Goal: Task Accomplishment & Management: Complete application form

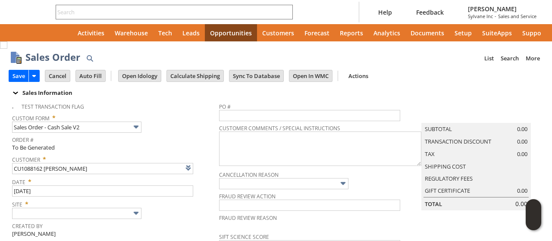
type input "Intelligent Recommendations ⁰"
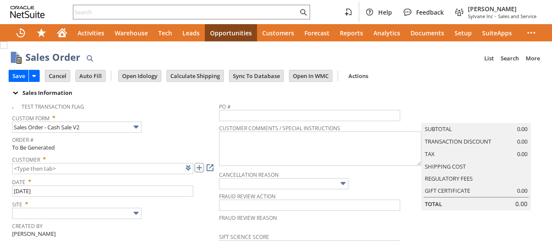
click at [196, 168] on link at bounding box center [198, 167] width 9 height 9
type input "CU1234099 Angela Henderson"
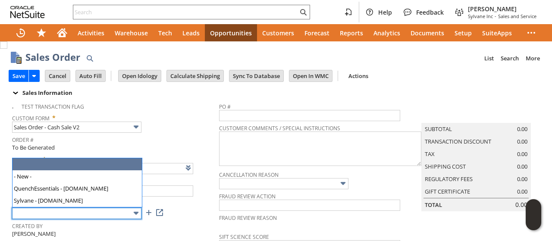
click at [73, 208] on input "text" at bounding box center [76, 213] width 129 height 11
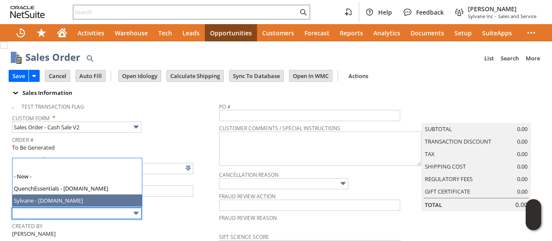
type input "Sylvane - [DOMAIN_NAME]"
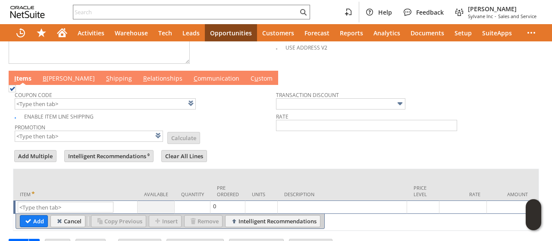
scroll to position [448, 0]
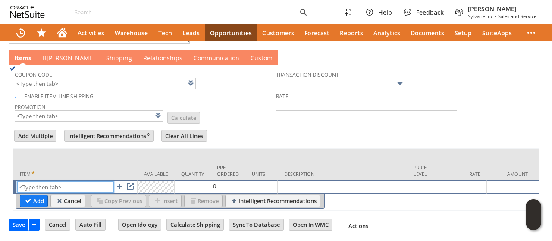
paste input "sa7442-2"
type input "sa7442-2"
click at [25, 195] on input "Add" at bounding box center [33, 200] width 27 height 11
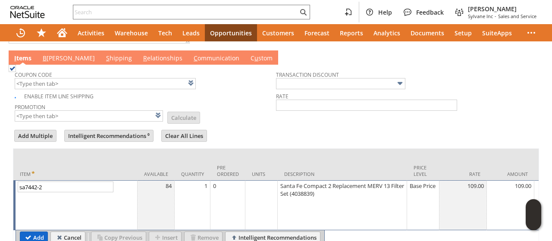
click at [31, 232] on input "Add" at bounding box center [33, 237] width 27 height 11
click at [31, 192] on input "sa7442-2" at bounding box center [66, 187] width 96 height 11
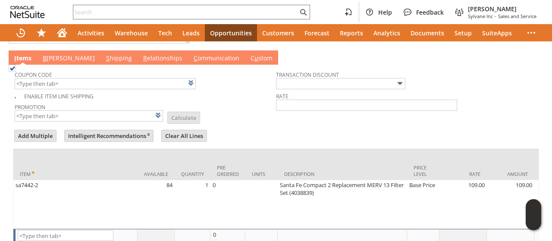
type input "Intelligent Recommendations¹⁰"
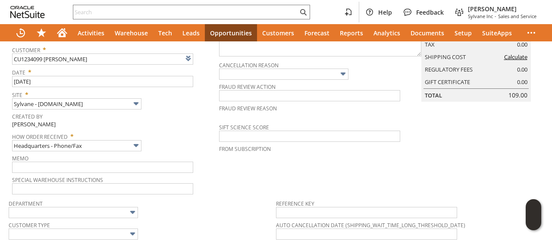
scroll to position [0, 0]
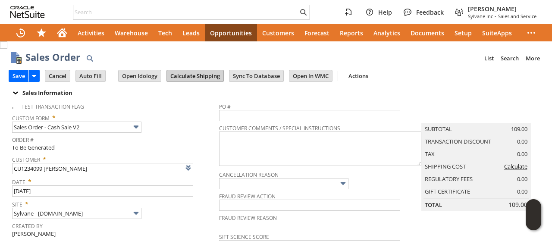
click at [192, 74] on input "Calculate Shipping" at bounding box center [195, 75] width 56 height 11
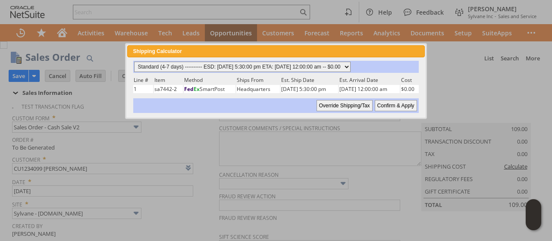
click at [335, 63] on select "Standard (4-7 days) ---------- ESD: 08/12/2025 5:30:00 pm ETA: 08/14/2025 12:00…" at bounding box center [242, 67] width 216 height 10
click at [134, 62] on select "Standard (4-7 days) ---------- ESD: 08/12/2025 5:30:00 pm ETA: 08/14/2025 12:00…" at bounding box center [242, 67] width 216 height 10
click at [390, 104] on input "Confirm & Apply" at bounding box center [396, 105] width 42 height 11
type input "Add"
type input "Copy Previous"
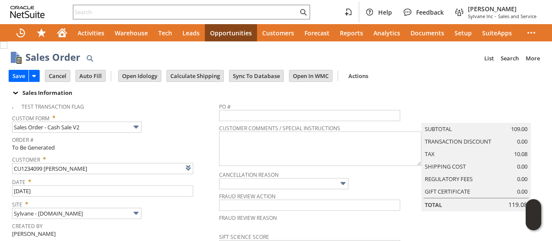
scroll to position [345, 0]
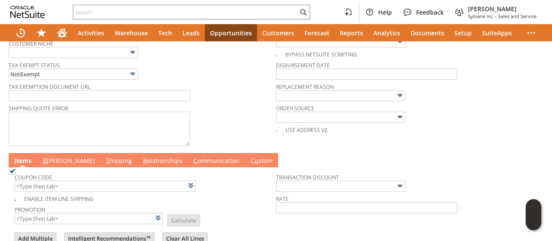
click at [48, 157] on link "B illing" at bounding box center [69, 161] width 56 height 9
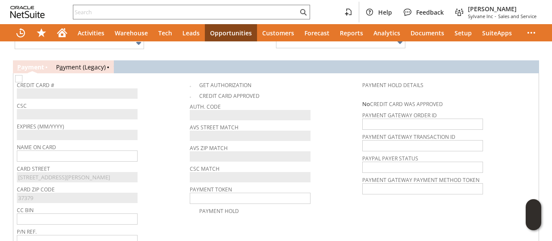
scroll to position [526, 0]
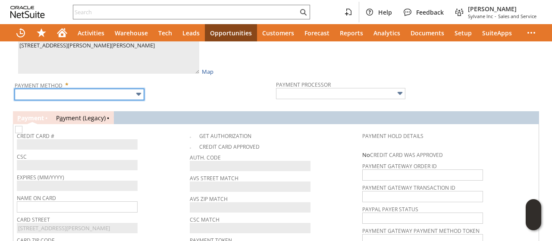
click at [73, 89] on input "text" at bounding box center [79, 94] width 129 height 11
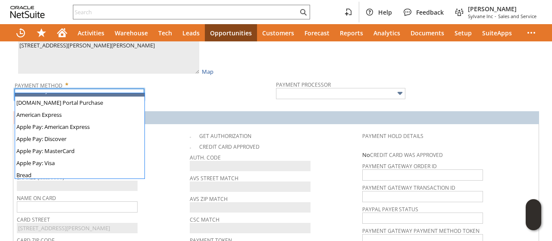
scroll to position [241, 0]
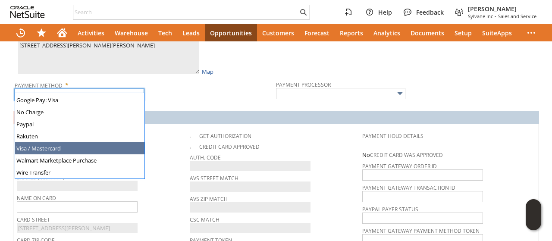
type input "Visa / Mastercard"
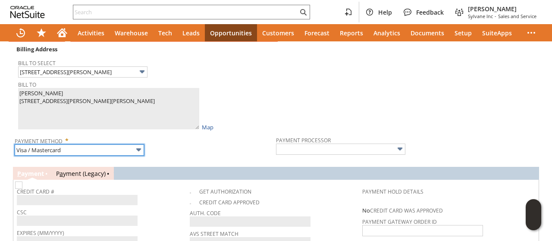
type input "Braintree"
checkbox input "true"
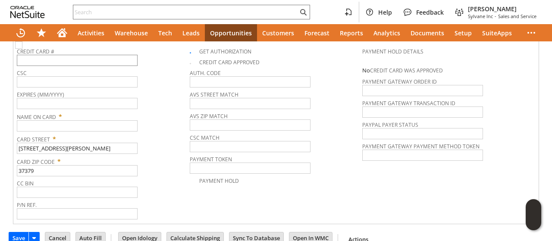
scroll to position [616, 0]
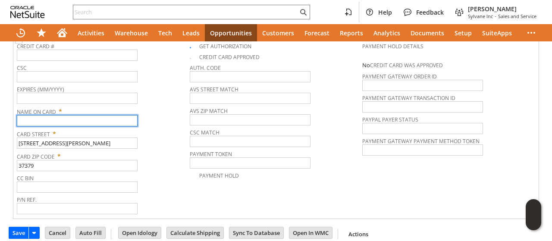
paste input "Angela Henderson"
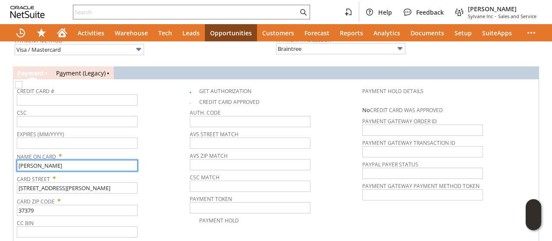
scroll to position [530, 0]
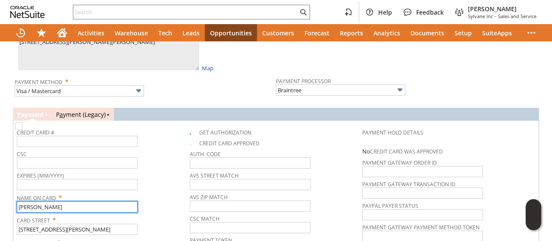
type input "Angela Henderson"
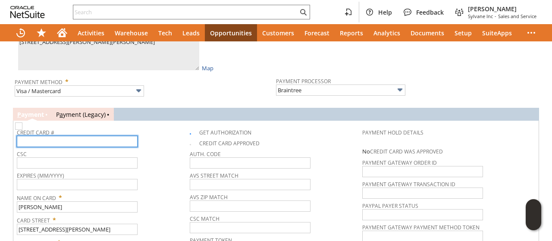
click at [87, 136] on input "text" at bounding box center [77, 141] width 121 height 11
click at [86, 136] on input "text" at bounding box center [77, 141] width 121 height 11
type input "4311967529206266"
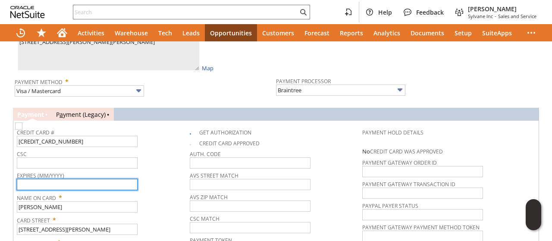
click at [94, 179] on input "text" at bounding box center [77, 184] width 121 height 11
type input "04/2026"
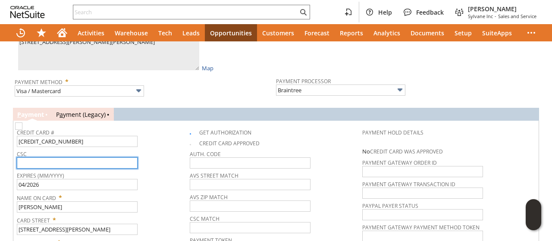
click at [78, 157] on input "text" at bounding box center [77, 162] width 121 height 11
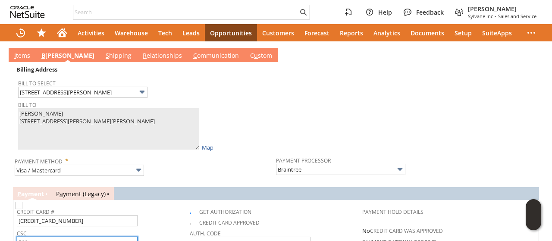
scroll to position [400, 0]
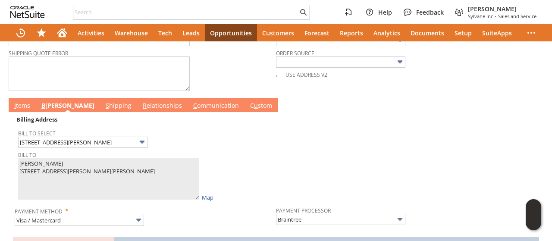
type input "566"
click at [26, 101] on link "I tems" at bounding box center [22, 105] width 20 height 9
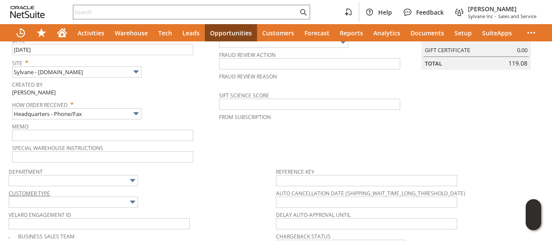
scroll to position [0, 0]
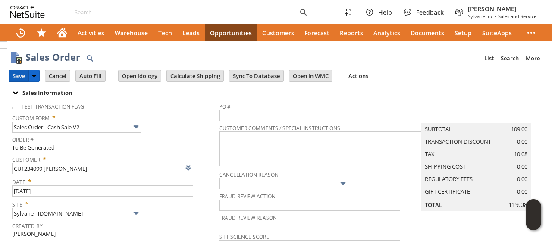
click at [18, 76] on input "Save" at bounding box center [18, 75] width 19 height 11
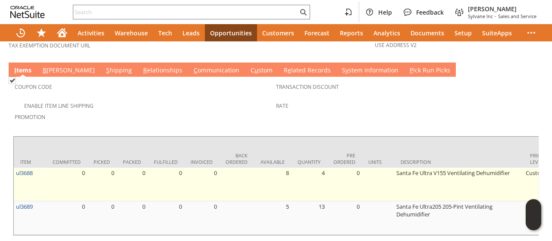
scroll to position [580, 0]
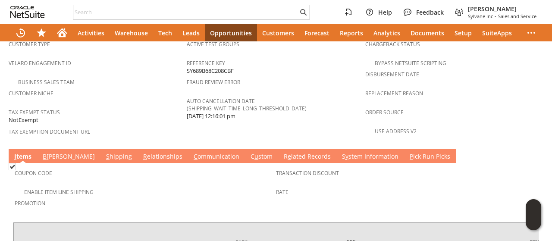
click at [52, 152] on link "B [PERSON_NAME]" at bounding box center [69, 156] width 56 height 9
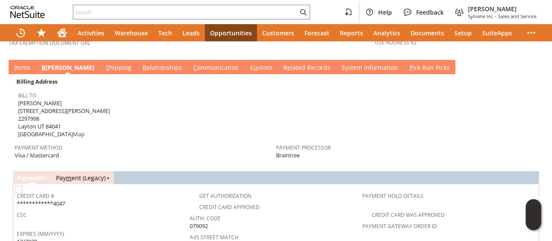
scroll to position [623, 0]
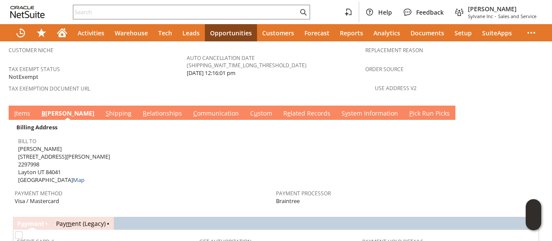
click at [339, 109] on link "S y stem Information" at bounding box center [369, 113] width 61 height 9
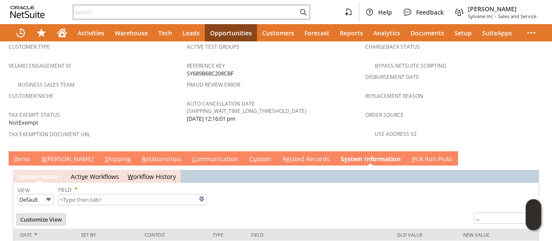
type input "1 to 25 of 103"
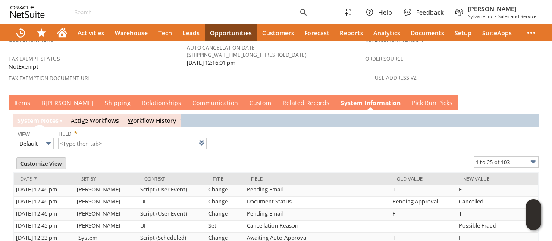
scroll to position [620, 0]
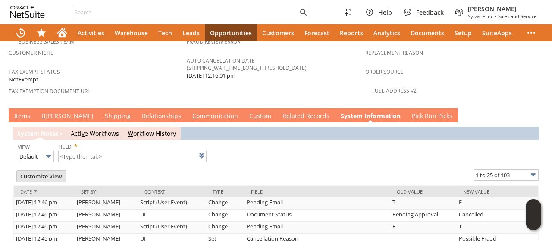
click at [25, 112] on link "I tems" at bounding box center [22, 116] width 20 height 9
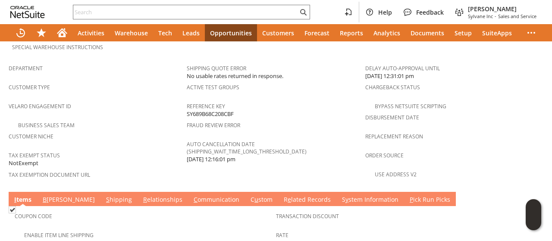
scroll to position [0, 204]
click at [104, 195] on link "S hipping" at bounding box center [119, 199] width 30 height 9
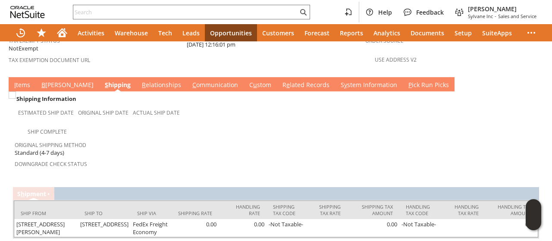
scroll to position [661, 0]
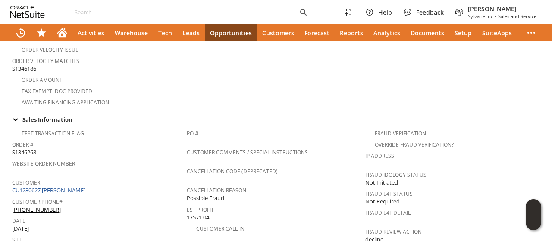
scroll to position [517, 0]
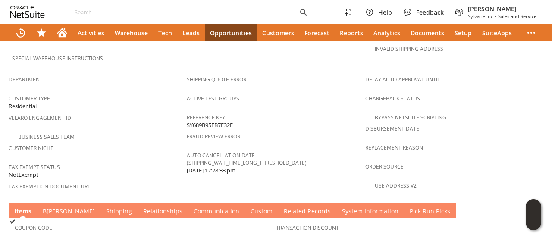
click at [340, 207] on link "S y stem Information" at bounding box center [370, 211] width 61 height 9
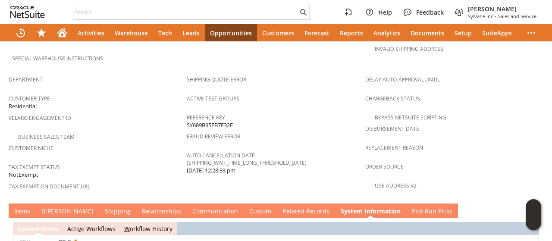
scroll to position [569, 0]
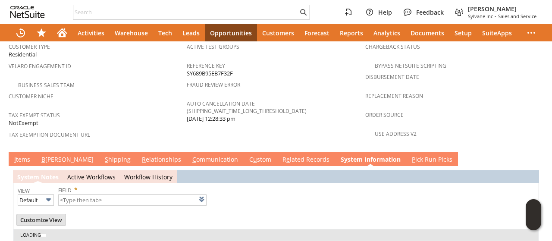
type input "1 to 25 of 102"
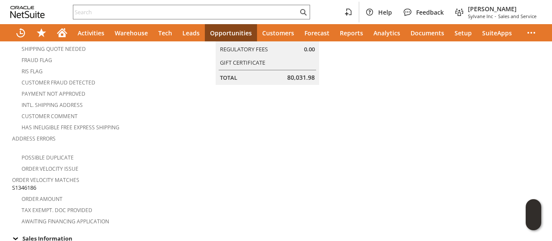
scroll to position [0, 0]
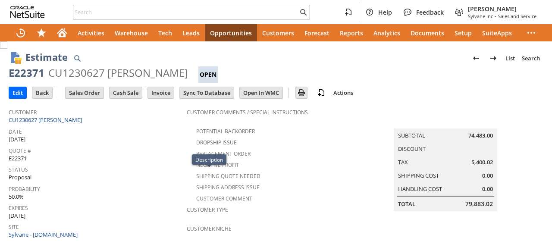
scroll to position [304, 0]
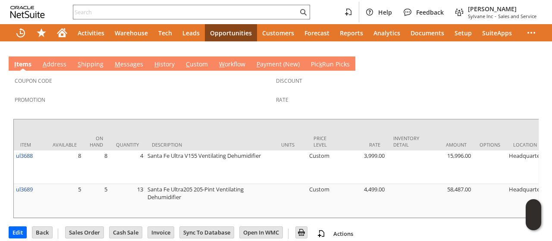
click at [81, 60] on link "S hipping" at bounding box center [90, 64] width 30 height 9
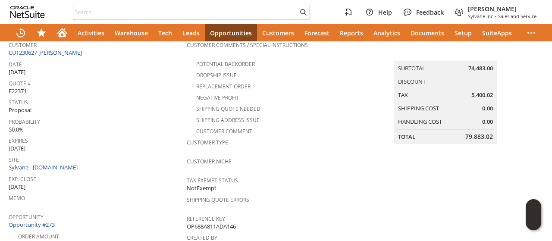
scroll to position [86, 0]
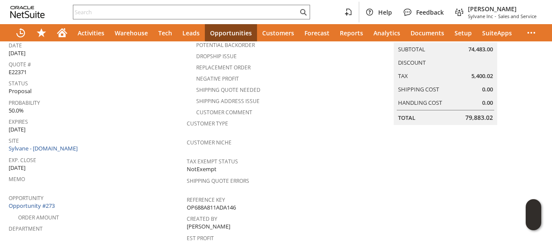
drag, startPoint x: 301, startPoint y: 141, endPoint x: 298, endPoint y: 182, distance: 41.6
click at [301, 141] on div "Customer Niche" at bounding box center [274, 145] width 174 height 18
drag, startPoint x: 408, startPoint y: 195, endPoint x: 287, endPoint y: 177, distance: 122.9
click at [405, 195] on td "Summary Subtotal 74,483.00 Discount Tax 5,400.02 Shipping Cost 0.00 Handling Co…" at bounding box center [454, 144] width 178 height 252
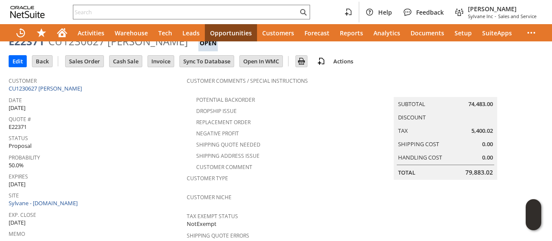
scroll to position [0, 0]
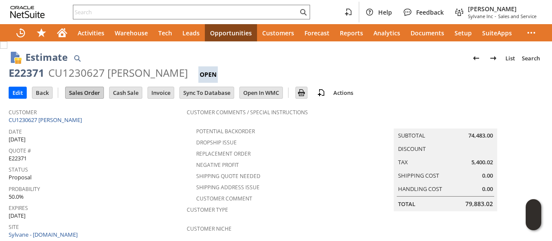
click at [84, 91] on input "Sales Order" at bounding box center [85, 92] width 38 height 11
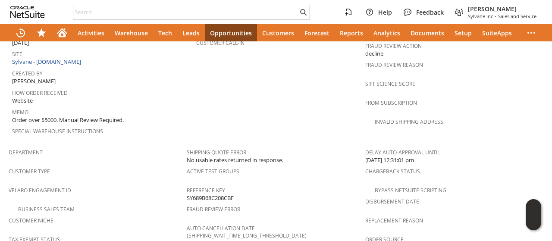
scroll to position [561, 0]
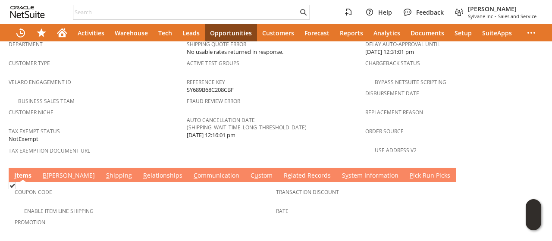
click at [340, 171] on link "S y stem Information" at bounding box center [370, 175] width 61 height 9
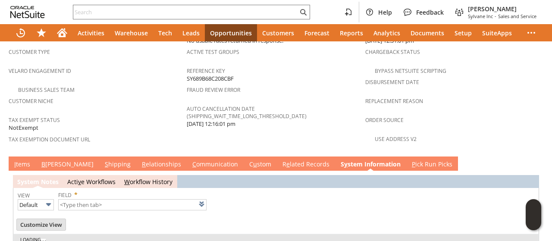
scroll to position [577, 0]
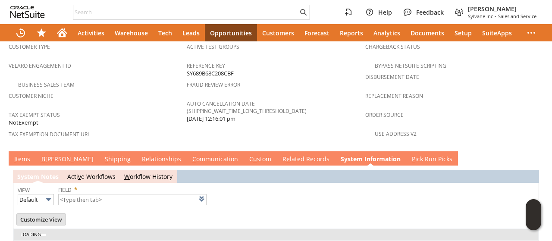
type input "1 to 25 of 103"
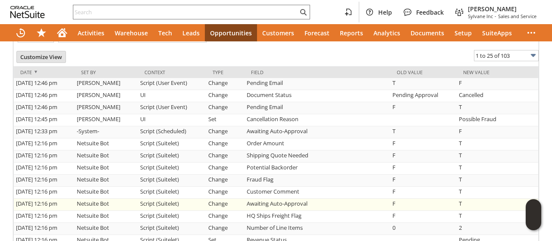
scroll to position [749, 0]
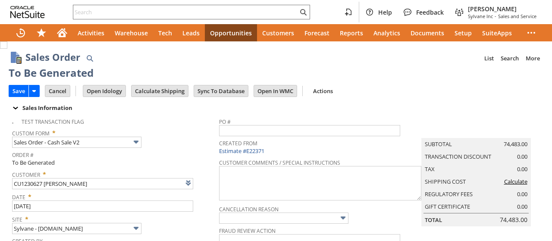
scroll to position [519, 0]
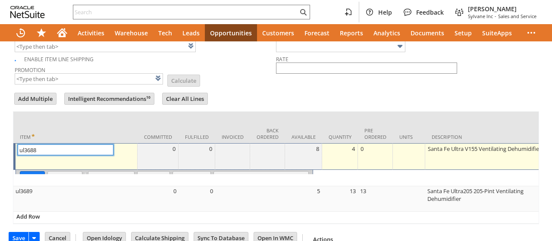
type input "Intelligent Recommendations¹⁰"
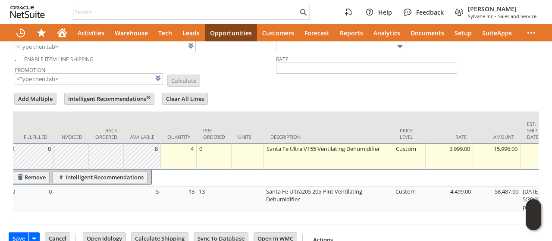
scroll to position [0, 0]
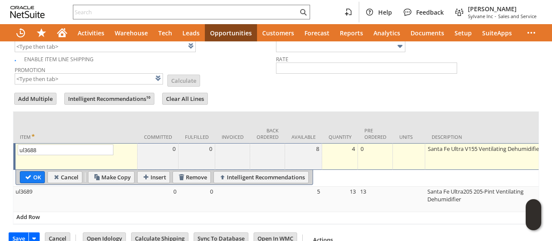
click at [231, 72] on td "Promotion List Calculate" at bounding box center [145, 75] width 261 height 22
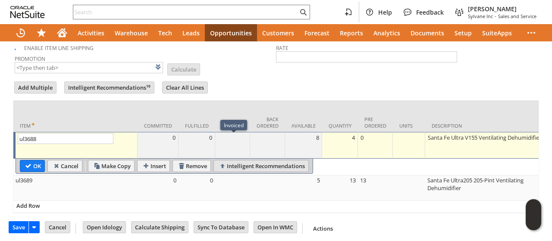
scroll to position [539, 0]
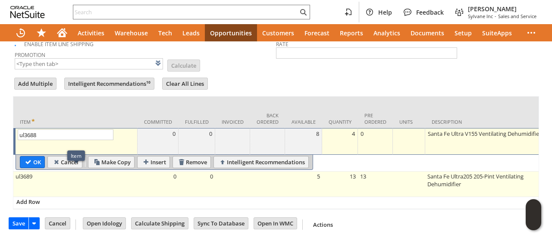
click at [33, 174] on td "ul3689" at bounding box center [75, 184] width 124 height 25
type input "ul3689"
type input "OK"
type input "Make Copy"
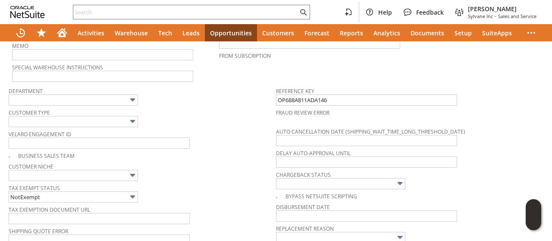
scroll to position [22, 0]
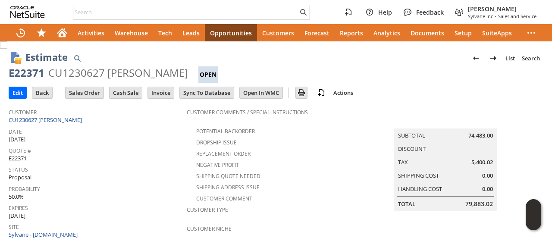
click at [296, 63] on div "Estimate List Search" at bounding box center [284, 58] width 518 height 16
click at [31, 74] on div "E22371" at bounding box center [27, 73] width 36 height 14
drag, startPoint x: 31, startPoint y: 74, endPoint x: 159, endPoint y: 75, distance: 127.6
click at [159, 75] on div "E22371 CU1230627 [PERSON_NAME] Open" at bounding box center [276, 74] width 535 height 17
copy div "E22371 CU1230627 [PERSON_NAME]"
